Goal: Transaction & Acquisition: Purchase product/service

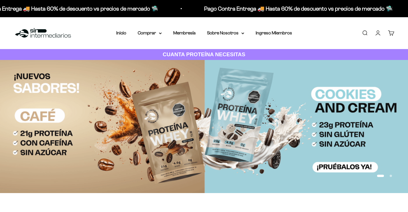
click at [160, 33] on icon at bounding box center [160, 33] width 2 height 1
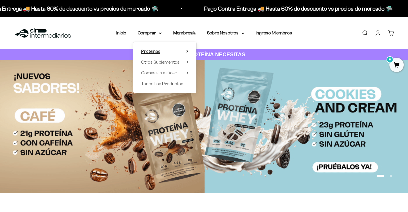
click at [184, 51] on summary "Proteínas" at bounding box center [164, 51] width 47 height 7
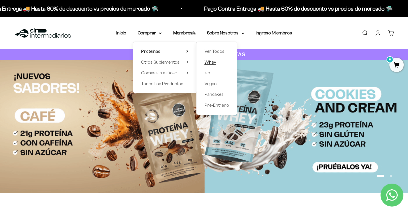
click at [212, 62] on span "Whey" at bounding box center [210, 62] width 12 height 5
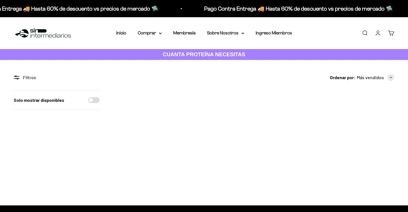
click at [135, 121] on img at bounding box center [138, 115] width 51 height 51
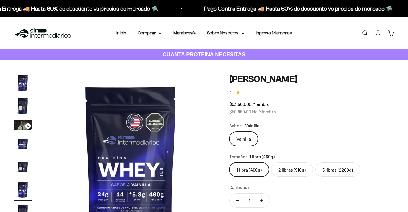
click at [342, 174] on label "5 libras (2280g)" at bounding box center [337, 169] width 45 height 14
click at [229, 162] on input "5 libras (2280g)" at bounding box center [229, 162] width 0 height 0
radio input "true"
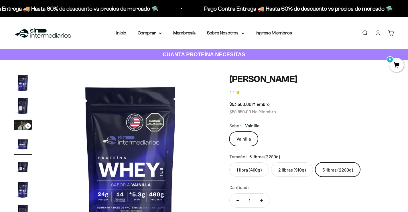
scroll to position [0, 530]
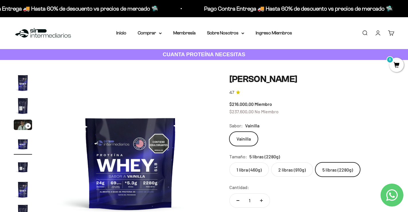
click at [305, 169] on label "2 libras (910g)" at bounding box center [292, 169] width 42 height 14
click at [229, 162] on input "2 libras (910g)" at bounding box center [229, 162] width 0 height 0
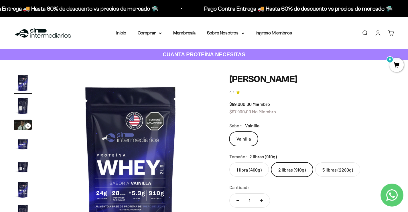
click at [252, 172] on label "1 libra (460g)" at bounding box center [249, 169] width 40 height 14
click at [229, 162] on input "1 libra (460g)" at bounding box center [229, 162] width 0 height 0
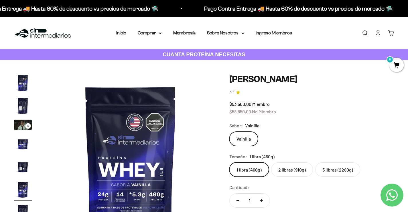
click at [285, 169] on label "2 libras (910g)" at bounding box center [292, 169] width 42 height 14
click at [229, 162] on input "2 libras (910g)" at bounding box center [229, 162] width 0 height 0
